Goal: Use online tool/utility

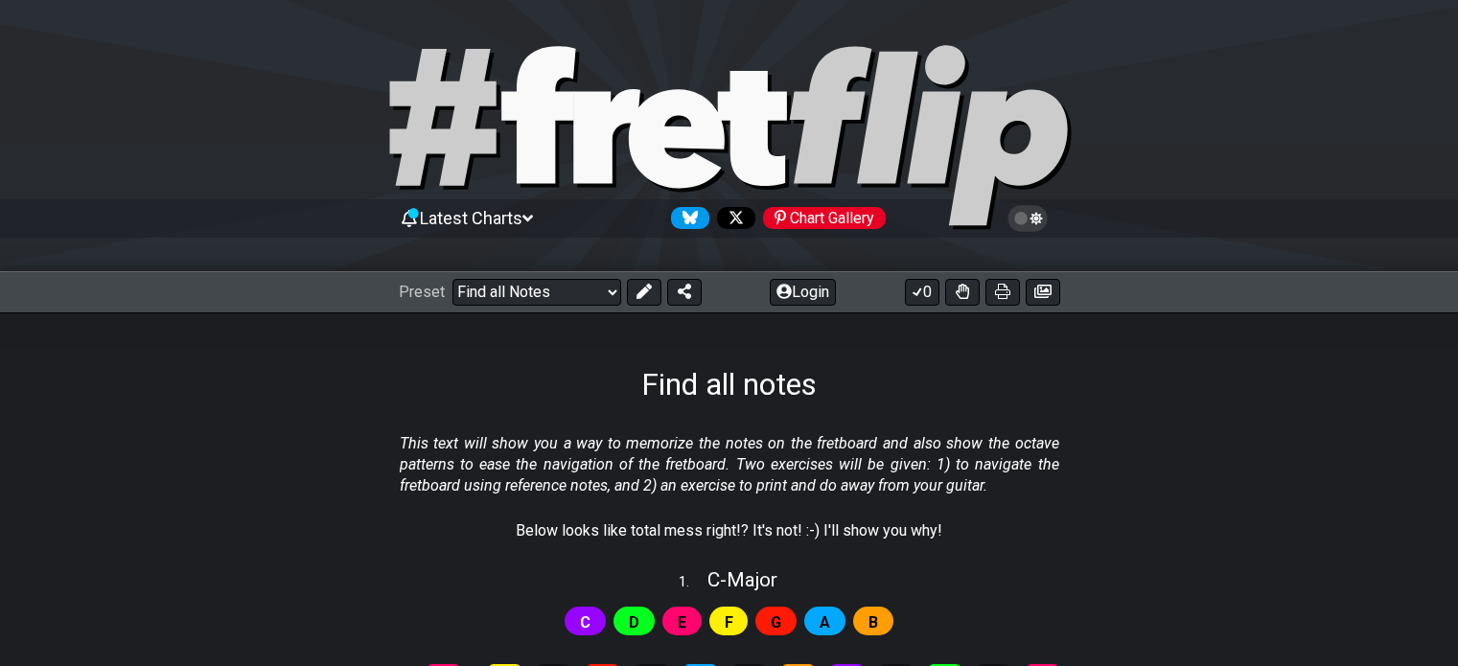
select select "/find-all-notes"
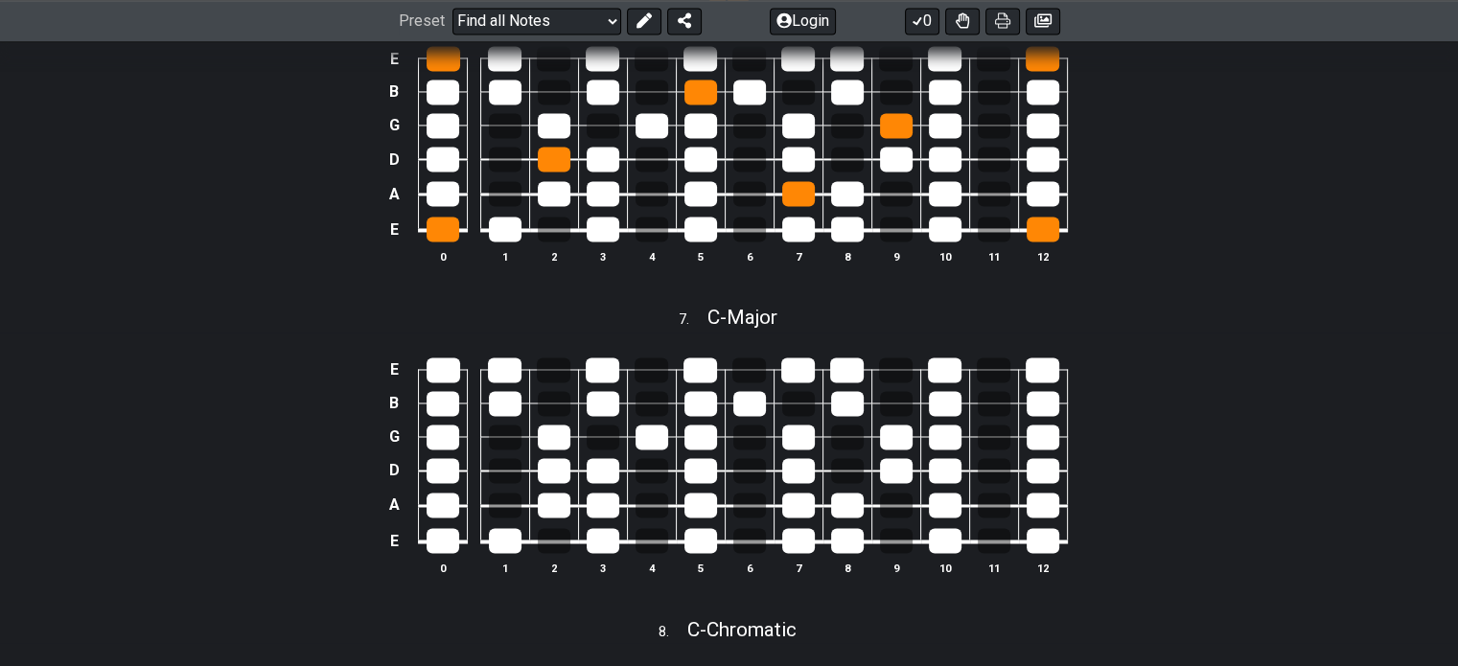
scroll to position [3162, 0]
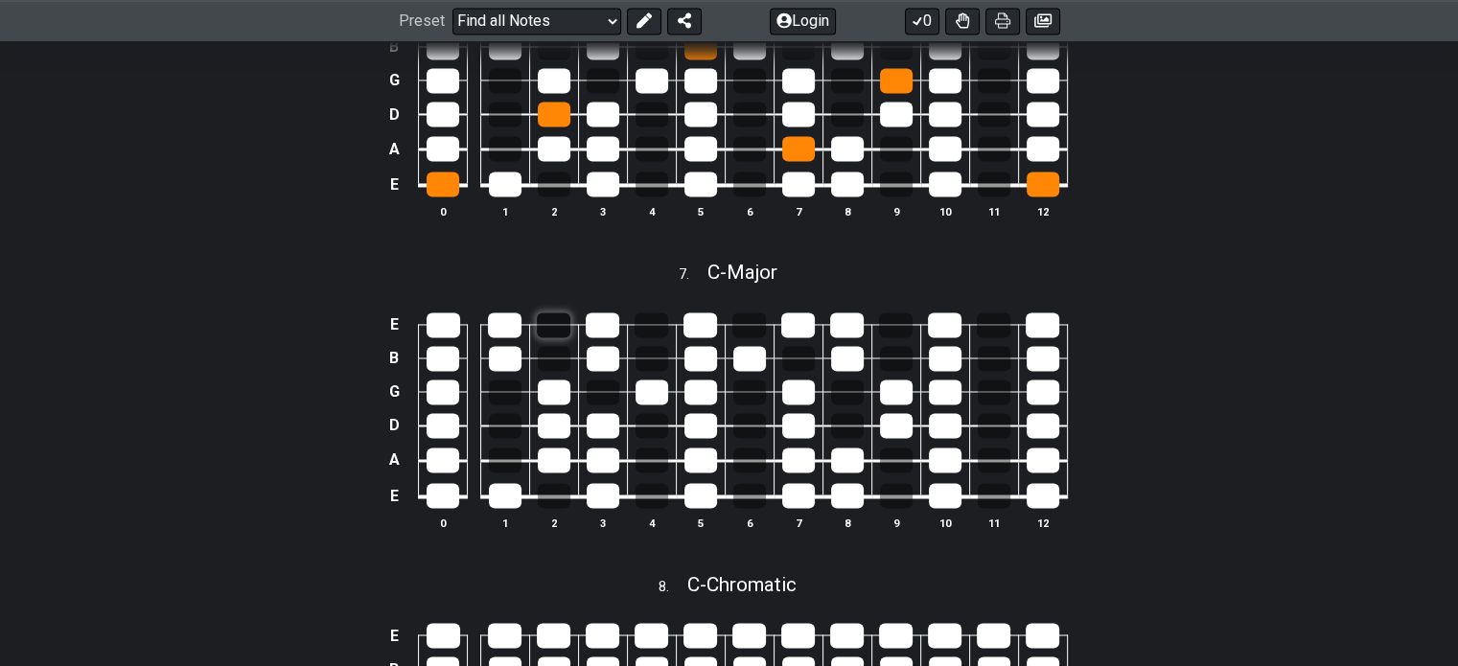
click at [548, 328] on div at bounding box center [554, 324] width 34 height 25
click at [556, 330] on div at bounding box center [554, 324] width 34 height 25
click at [650, 325] on div at bounding box center [651, 324] width 34 height 25
click at [655, 334] on div at bounding box center [651, 324] width 34 height 25
click at [649, 365] on div at bounding box center [651, 358] width 33 height 25
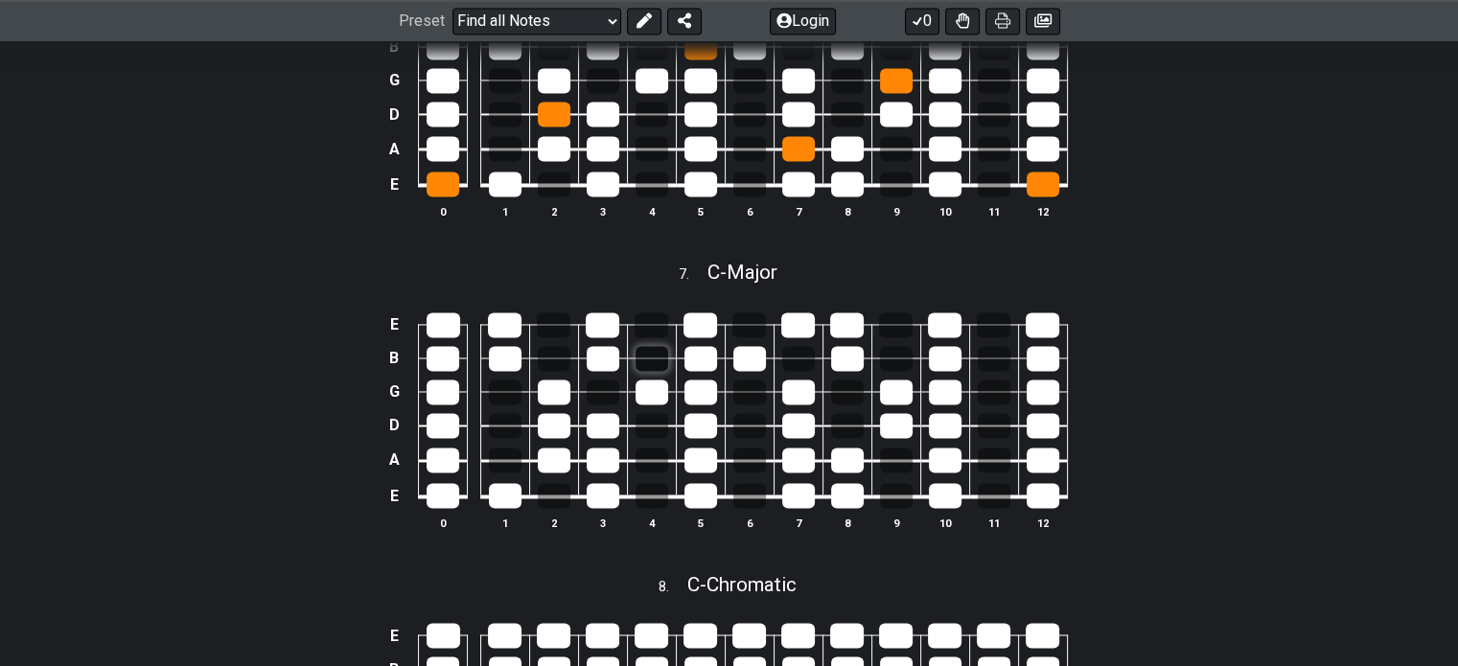
click at [653, 362] on div at bounding box center [651, 358] width 33 height 25
click at [552, 363] on div at bounding box center [554, 358] width 33 height 25
click at [544, 365] on div at bounding box center [554, 358] width 33 height 25
click at [448, 364] on div at bounding box center [442, 358] width 33 height 25
click at [445, 353] on div at bounding box center [442, 358] width 33 height 25
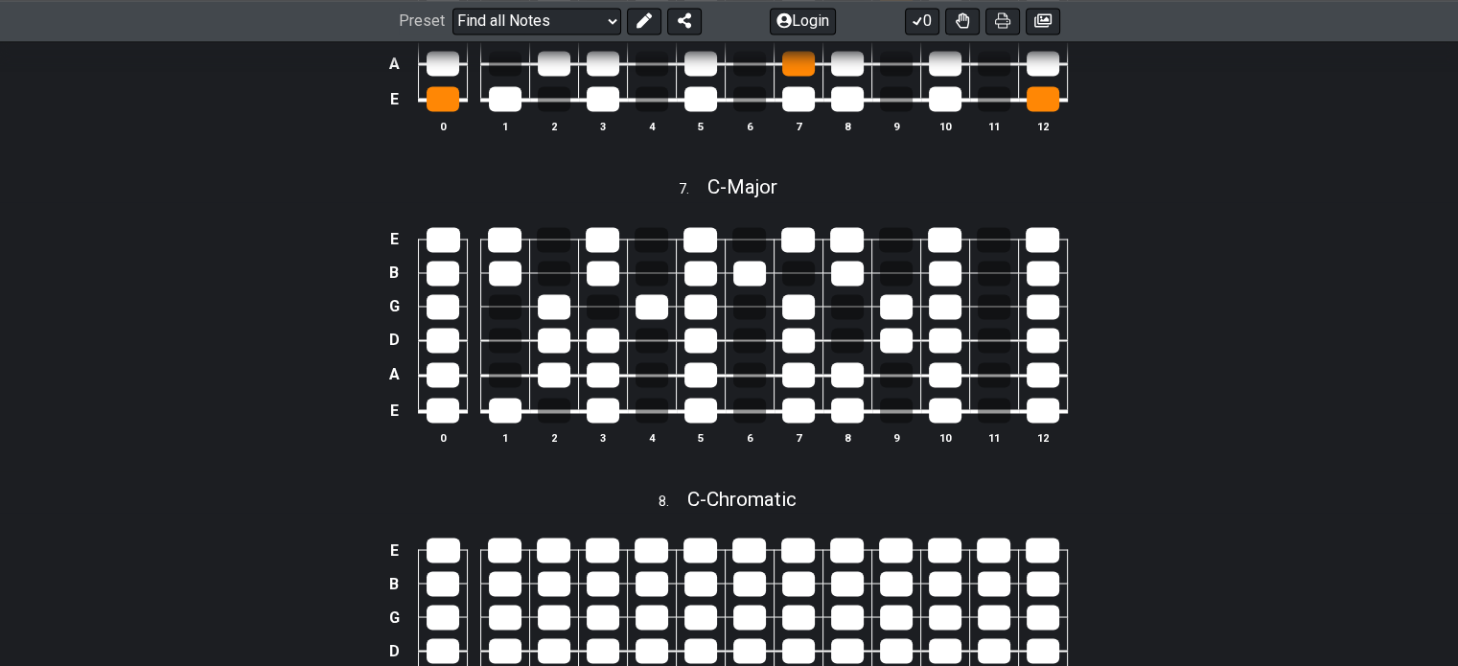
scroll to position [3258, 0]
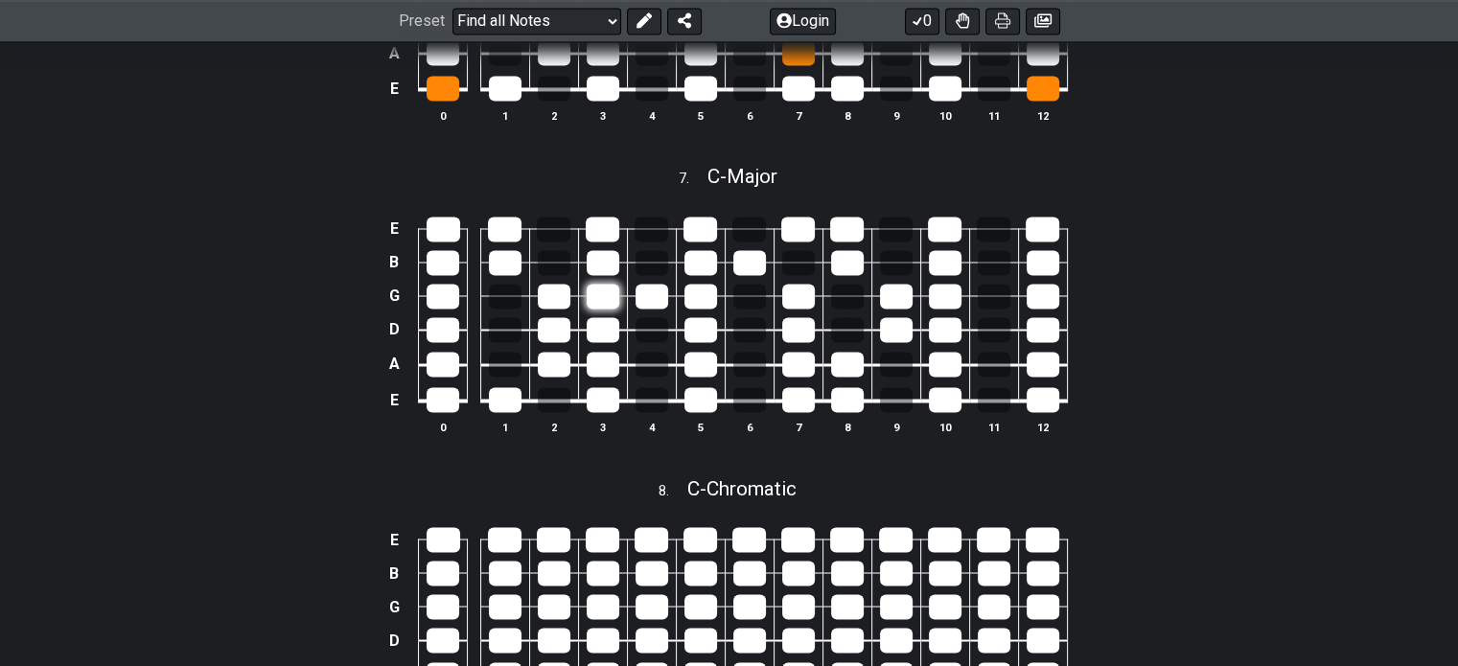
click at [604, 298] on div at bounding box center [602, 296] width 33 height 25
click at [598, 301] on div at bounding box center [602, 296] width 33 height 25
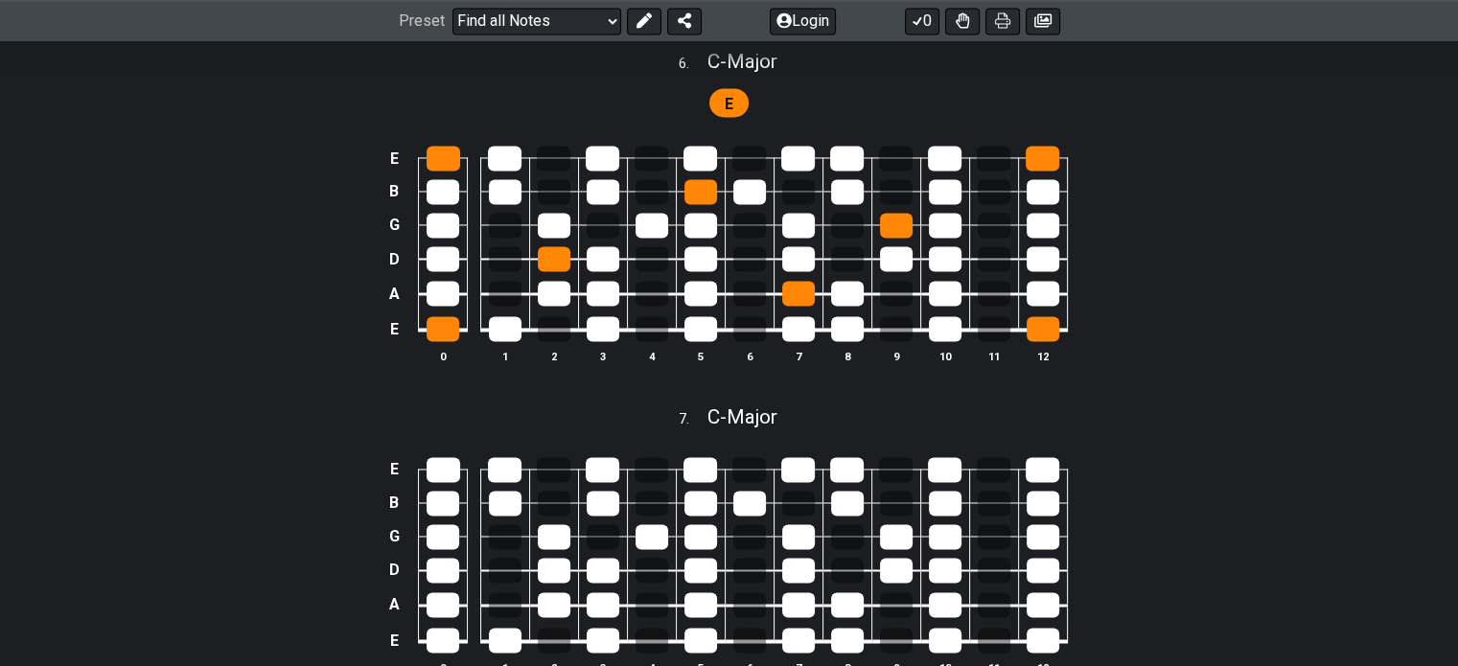
scroll to position [2971, 0]
